Goal: Entertainment & Leisure: Consume media (video, audio)

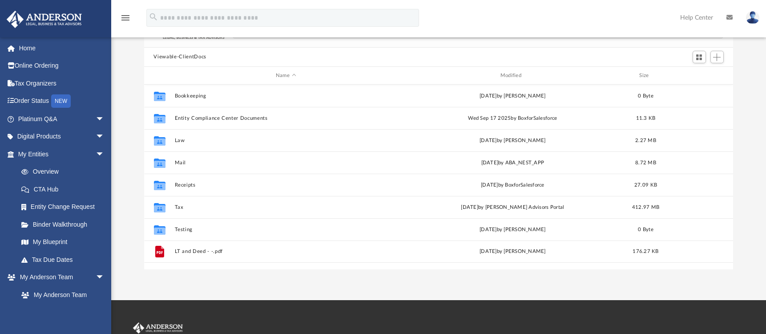
scroll to position [196, 583]
click at [44, 135] on link "Digital Products arrow_drop_down" at bounding box center [62, 137] width 112 height 18
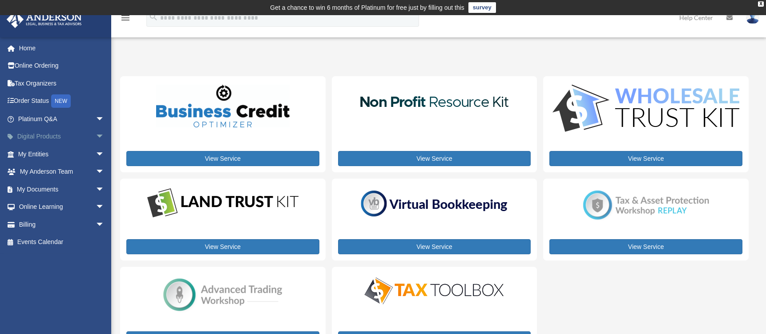
click at [96, 134] on span "arrow_drop_down" at bounding box center [105, 137] width 18 height 18
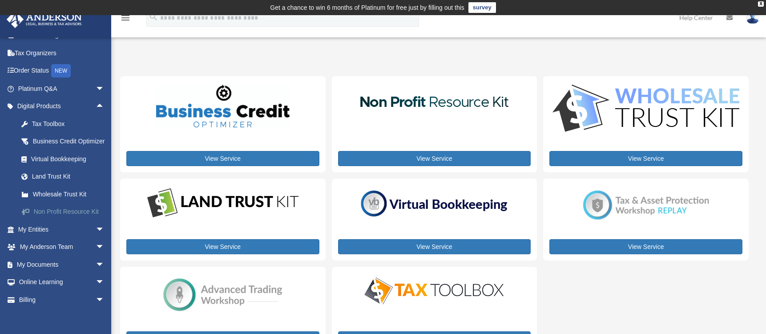
scroll to position [44, 0]
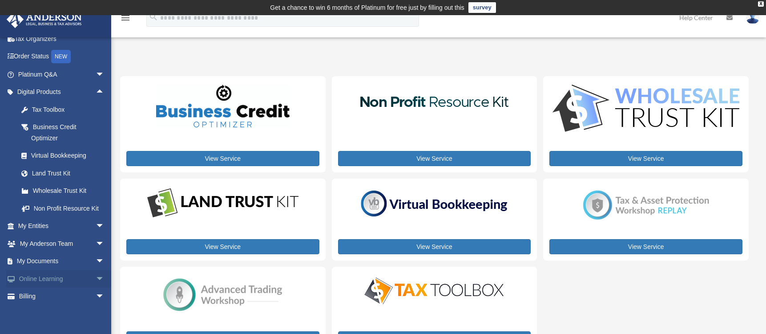
click at [96, 288] on span "arrow_drop_down" at bounding box center [105, 279] width 18 height 18
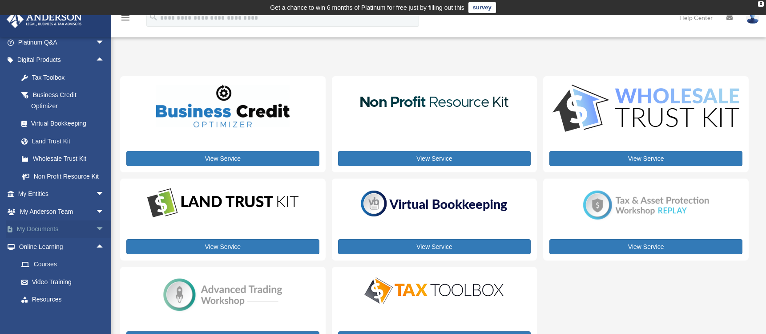
scroll to position [129, 0]
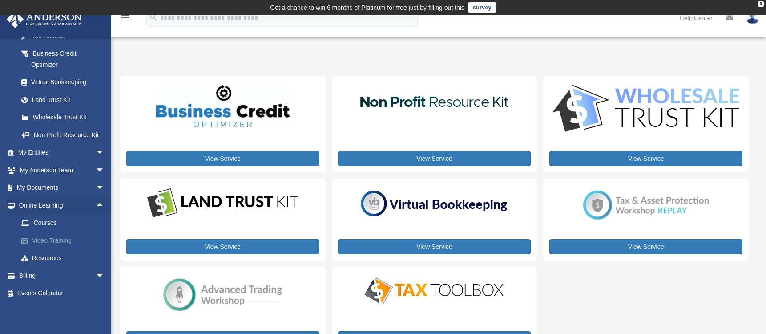
click at [66, 240] on link "Video Training" at bounding box center [64, 240] width 105 height 18
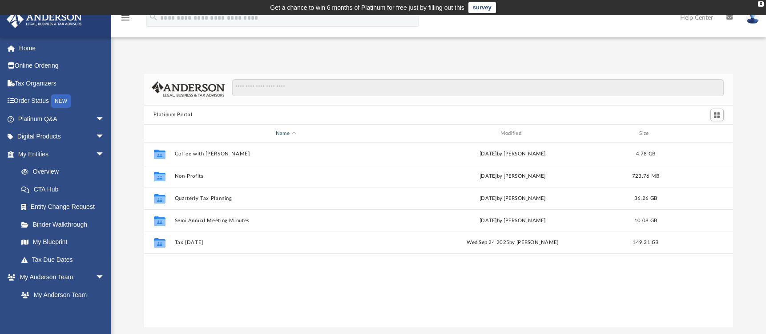
scroll to position [196, 583]
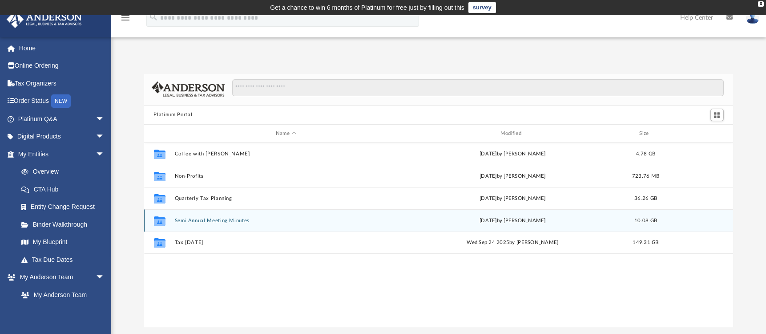
click at [214, 218] on button "Semi Annual Meeting Minutes" at bounding box center [285, 221] width 223 height 6
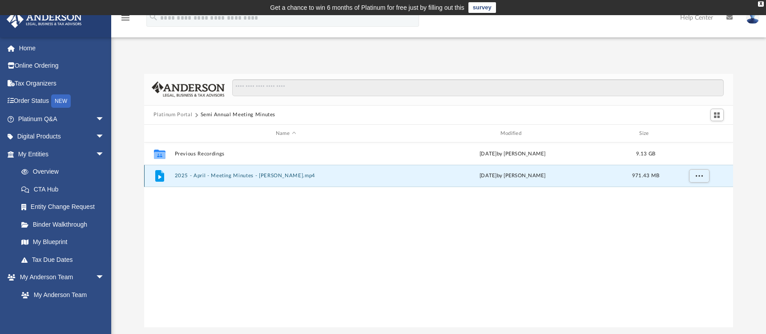
click at [239, 177] on button "2025 - April - Meeting Minutes - [PERSON_NAME].mp4" at bounding box center [285, 176] width 223 height 6
